Goal: Transaction & Acquisition: Obtain resource

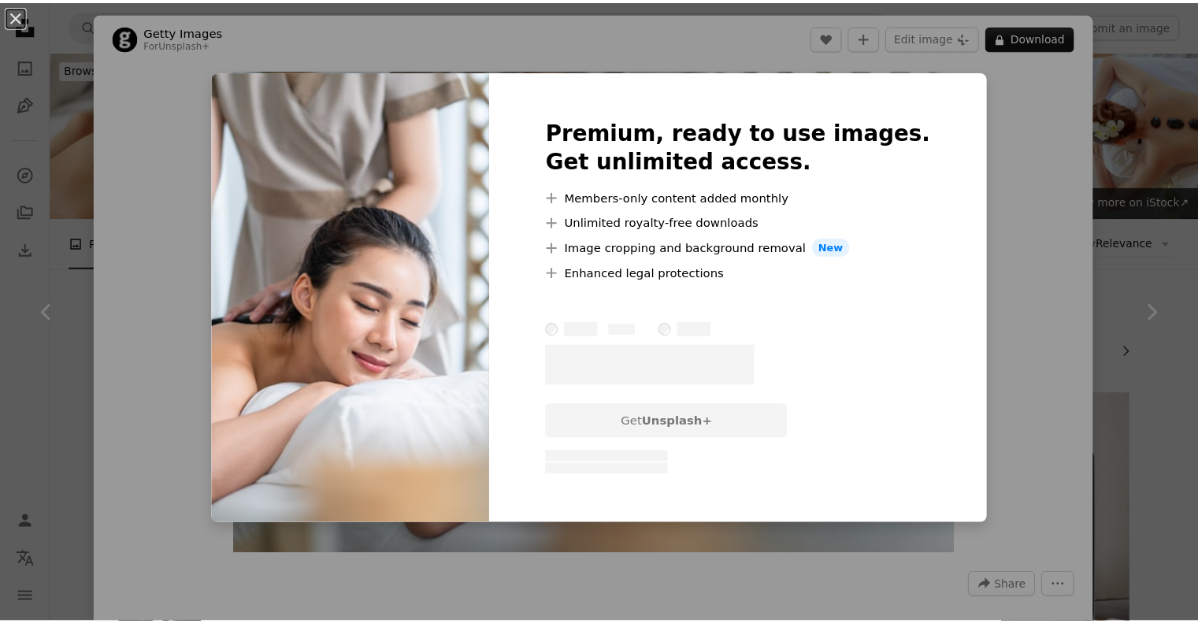
scroll to position [625, 0]
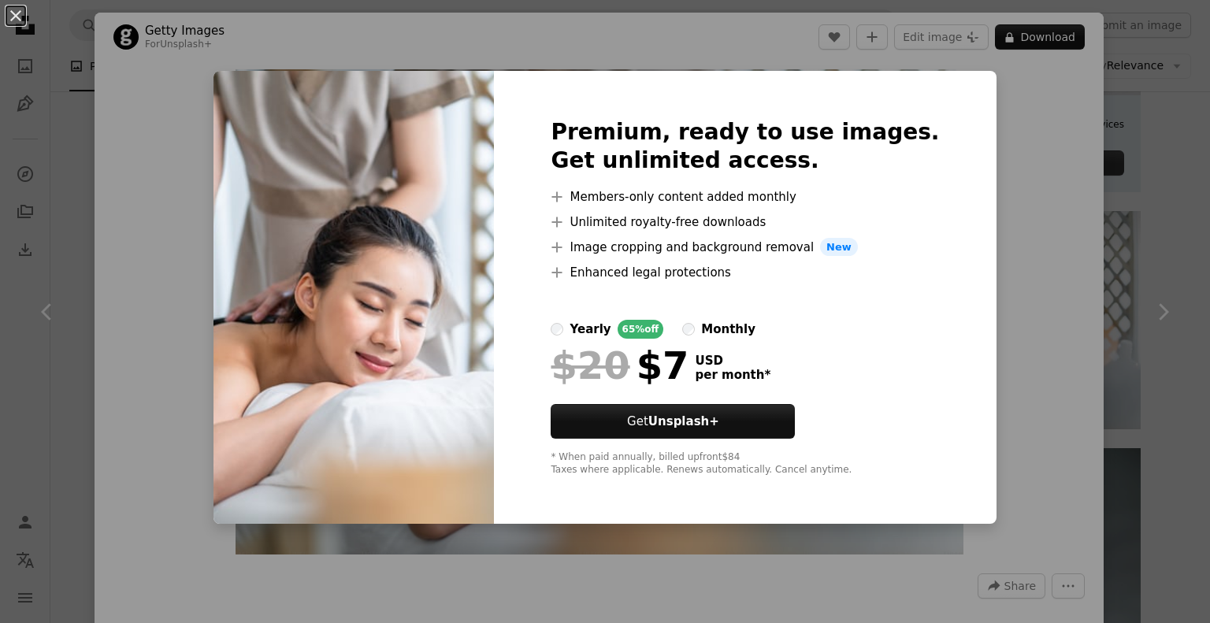
click at [1018, 217] on div "An X shape Premium, ready to use images. Get unlimited access. A plus sign Memb…" at bounding box center [605, 311] width 1210 height 623
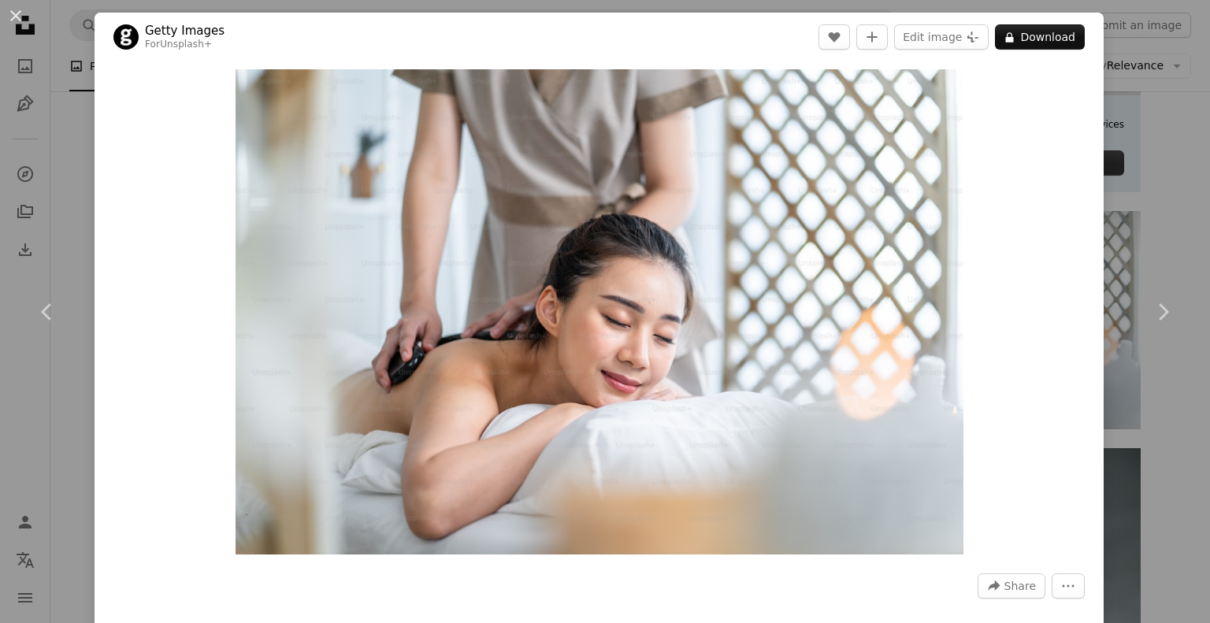
click at [78, 199] on div "An X shape Chevron left Chevron right Getty Images For Unsplash+ A heart A plus…" at bounding box center [605, 311] width 1210 height 623
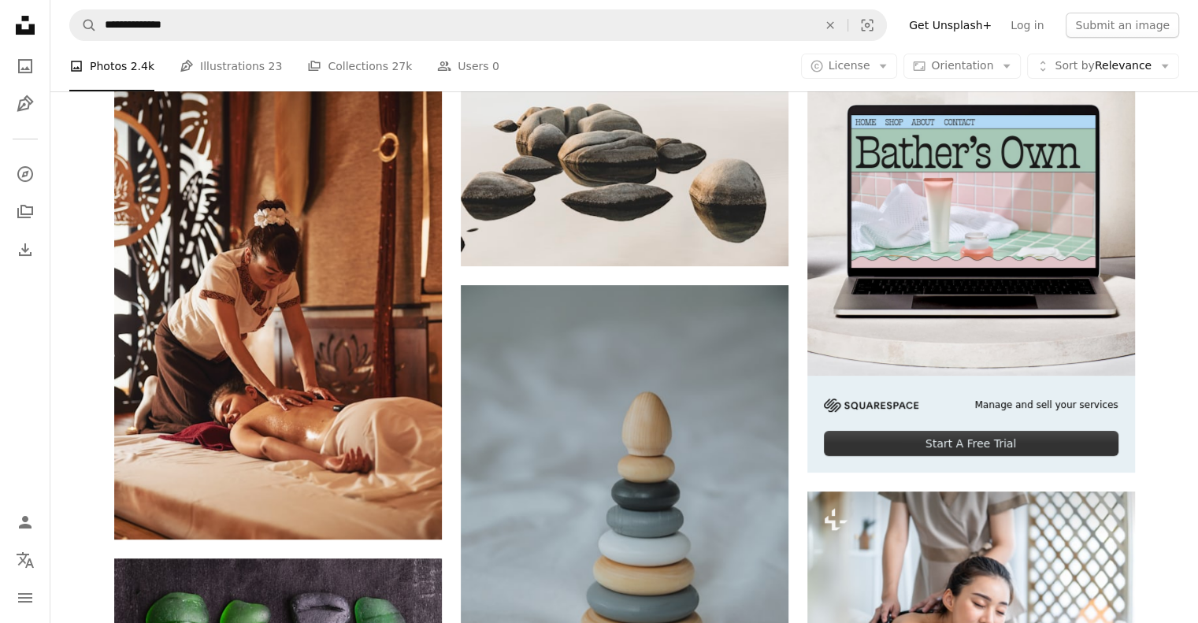
scroll to position [343, 0]
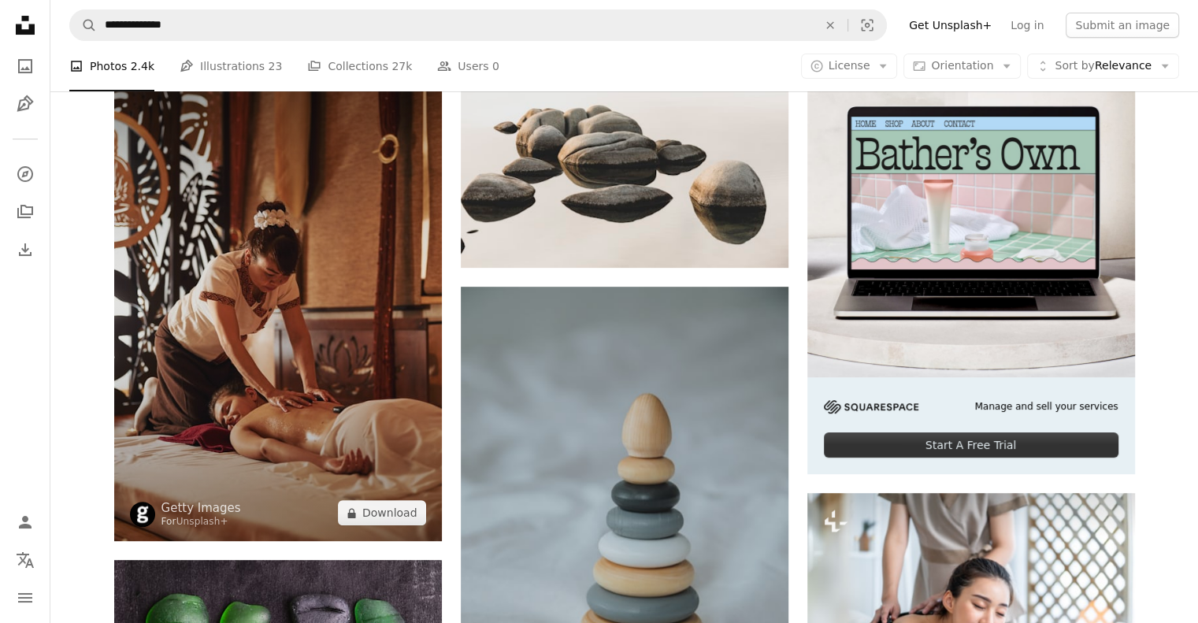
click at [280, 412] on img at bounding box center [278, 296] width 328 height 492
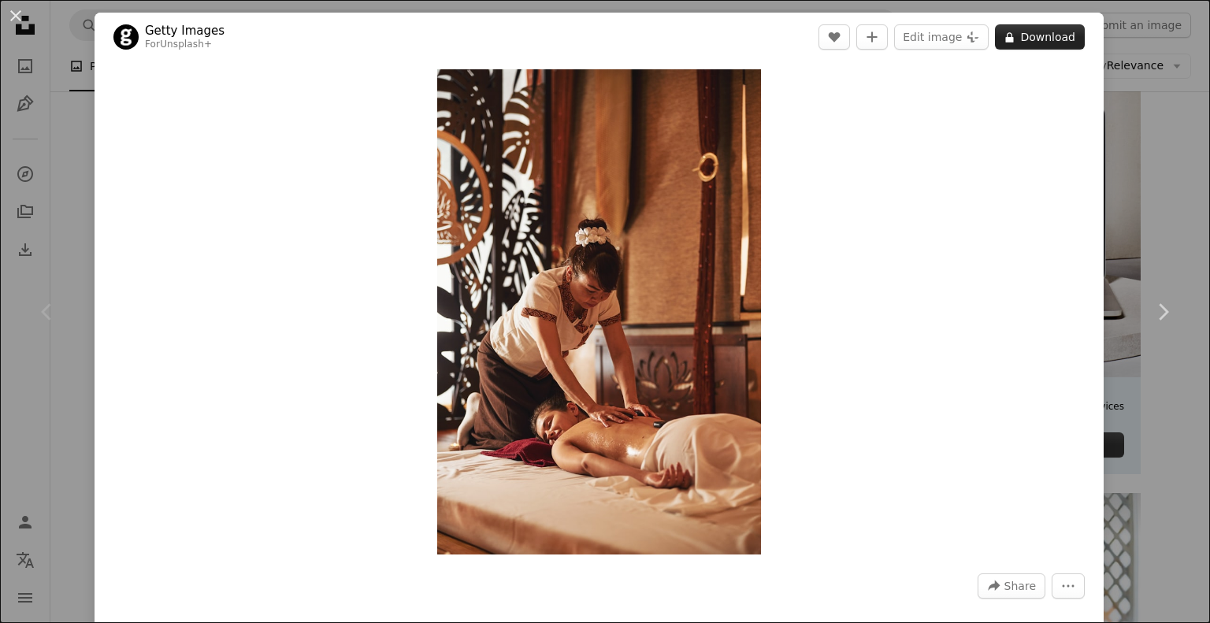
click at [1024, 39] on button "A lock Download" at bounding box center [1040, 36] width 90 height 25
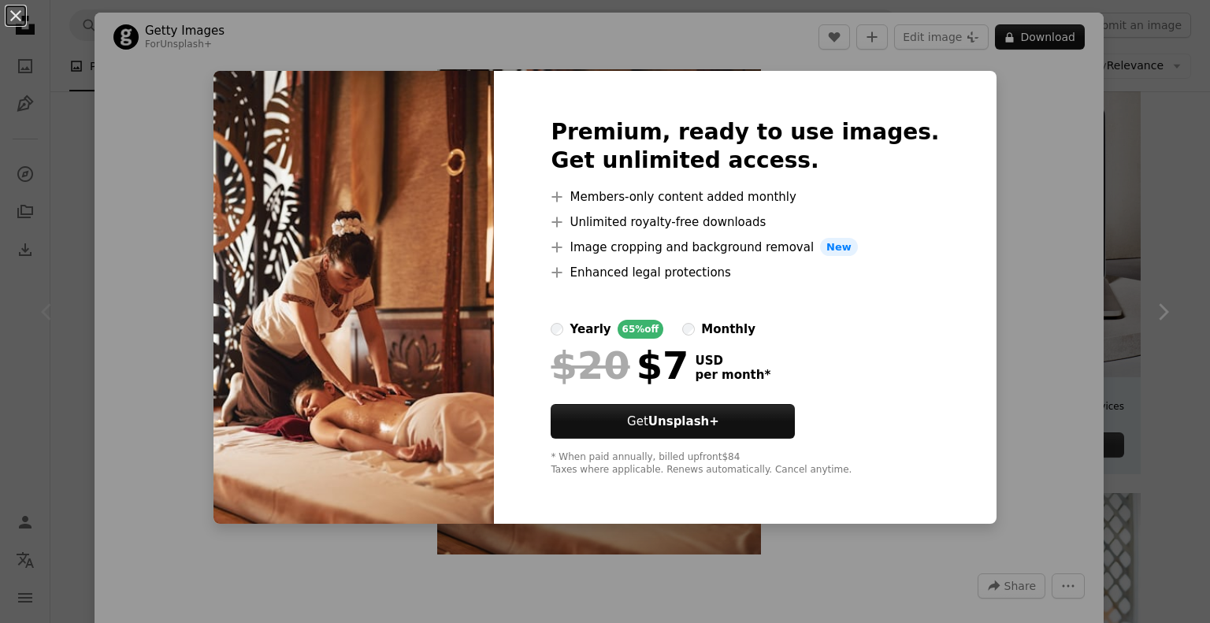
click at [1023, 254] on div "An X shape Premium, ready to use images. Get unlimited access. A plus sign Memb…" at bounding box center [605, 311] width 1210 height 623
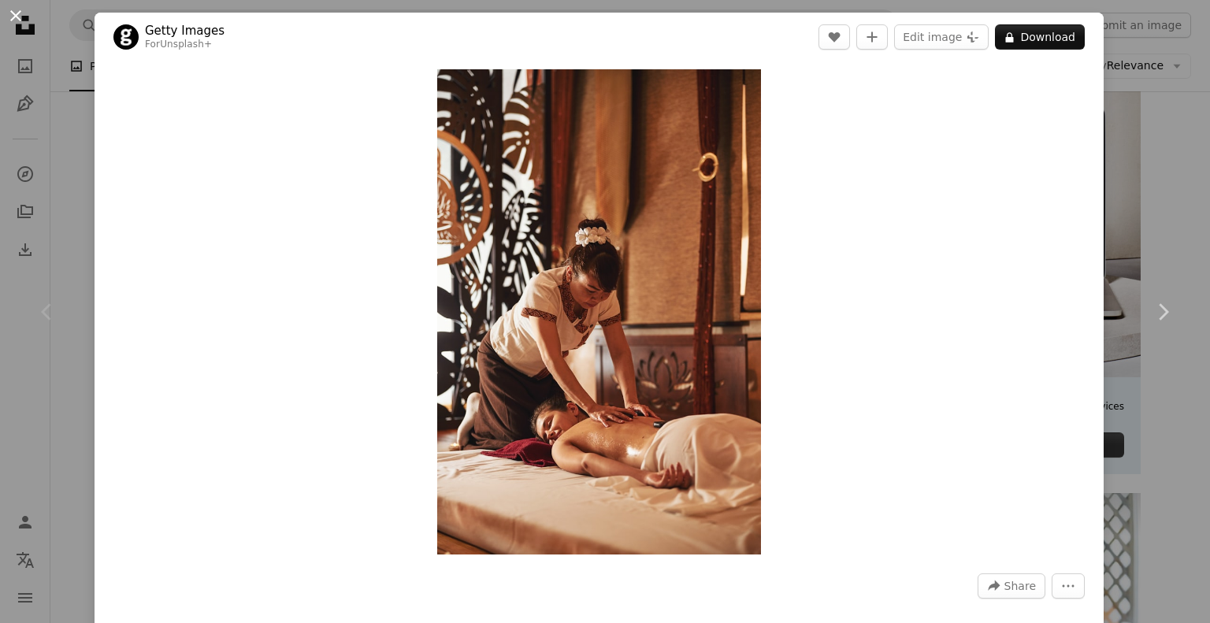
click at [8, 21] on button "An X shape" at bounding box center [15, 15] width 19 height 19
